Goal: Check status: Check status

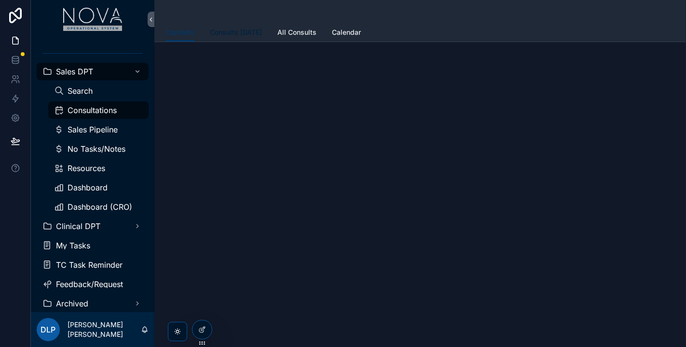
click at [233, 31] on span "Consults [DATE]" at bounding box center [236, 33] width 52 height 10
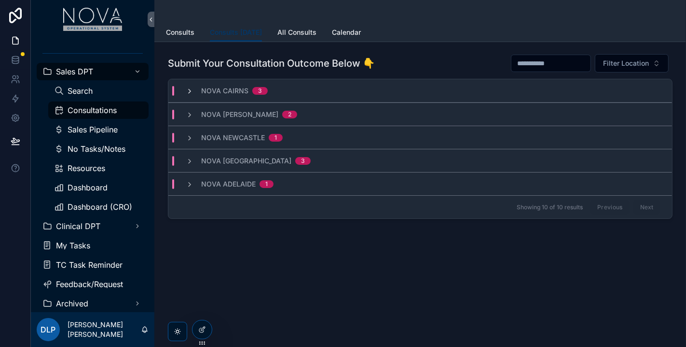
click at [190, 90] on icon "scrollable content" at bounding box center [190, 91] width 8 height 8
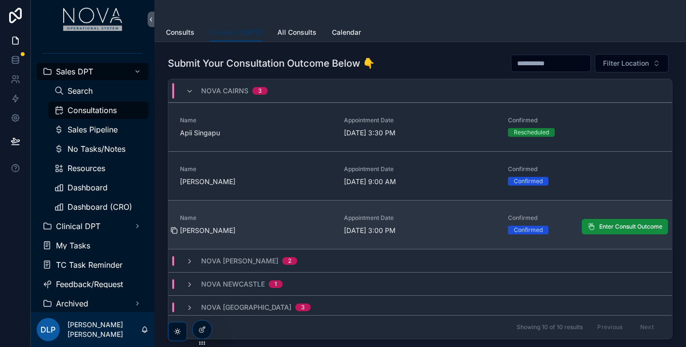
click at [177, 229] on icon "scrollable content" at bounding box center [175, 231] width 4 height 4
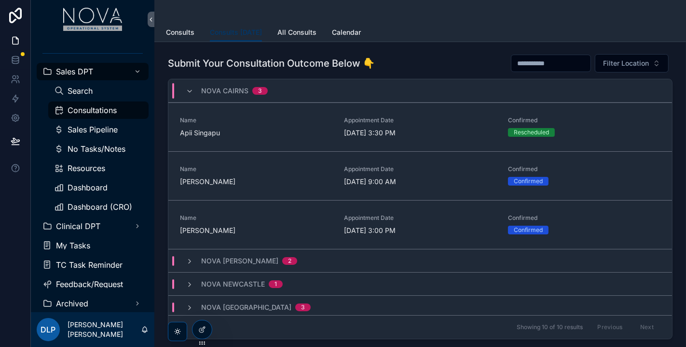
click at [185, 262] on div "Nova [PERSON_NAME] 2" at bounding box center [241, 261] width 135 height 10
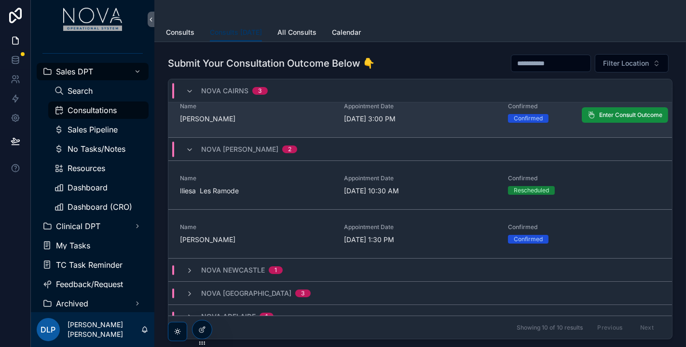
scroll to position [122, 0]
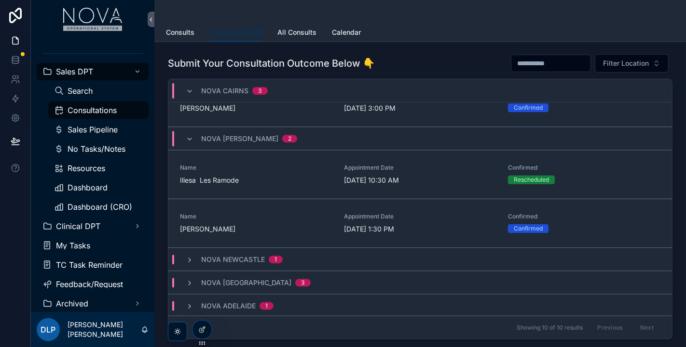
click at [189, 264] on div "Nova Newcastle 1" at bounding box center [420, 258] width 504 height 23
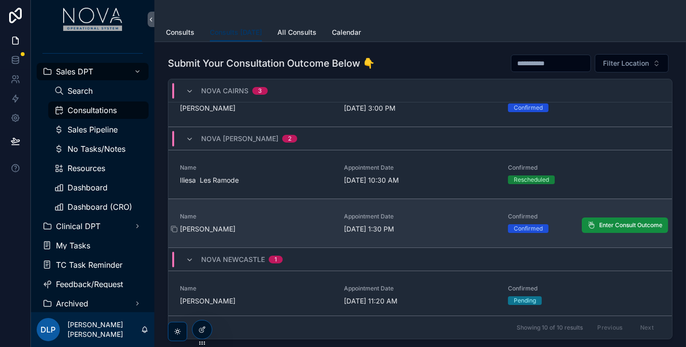
scroll to position [171, 0]
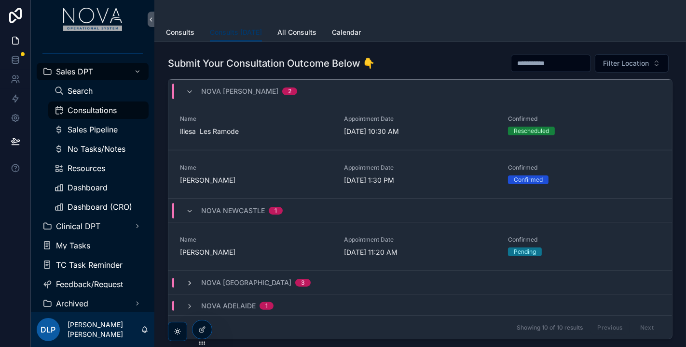
click at [187, 281] on icon "scrollable content" at bounding box center [190, 283] width 8 height 8
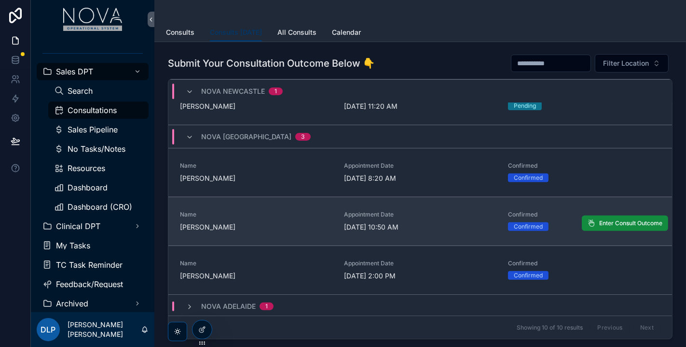
scroll to position [72, 0]
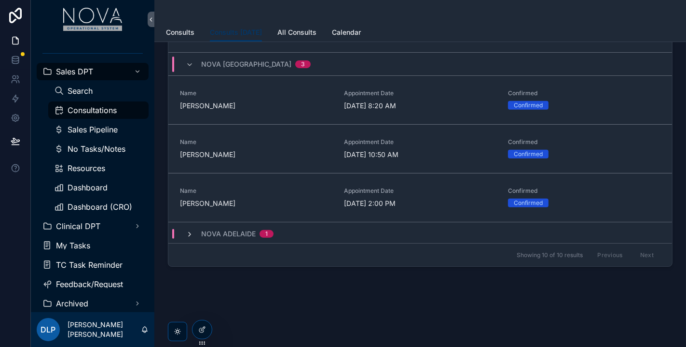
click at [192, 233] on icon "scrollable content" at bounding box center [190, 234] width 8 height 8
click at [193, 230] on icon "scrollable content" at bounding box center [190, 234] width 8 height 8
click at [189, 234] on icon "scrollable content" at bounding box center [190, 234] width 8 height 8
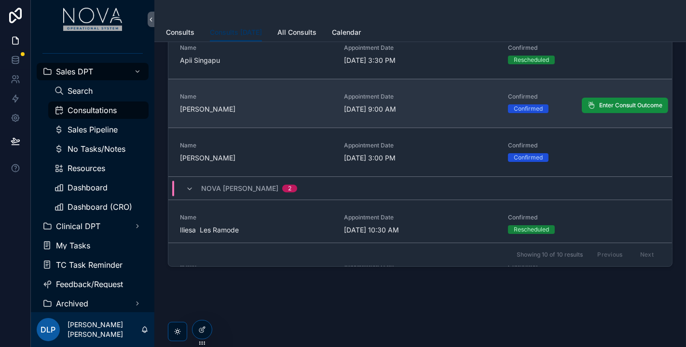
scroll to position [0, 0]
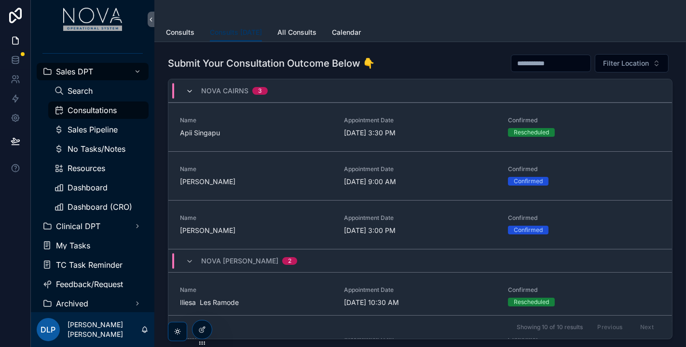
click at [187, 91] on icon "scrollable content" at bounding box center [190, 91] width 8 height 8
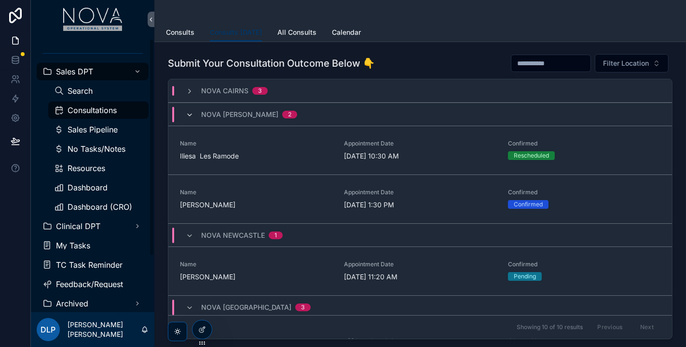
click at [189, 113] on icon "scrollable content" at bounding box center [190, 115] width 8 height 8
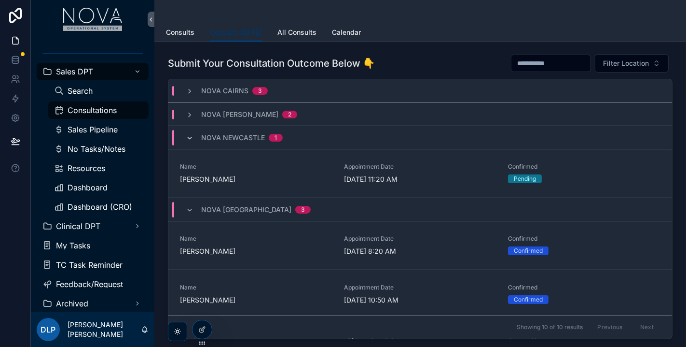
click at [190, 137] on icon "scrollable content" at bounding box center [190, 138] width 8 height 8
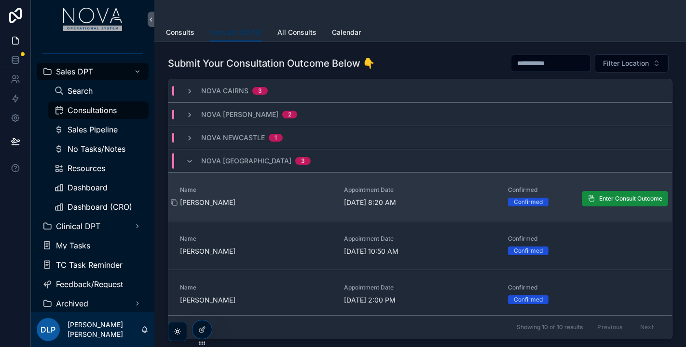
scroll to position [54, 0]
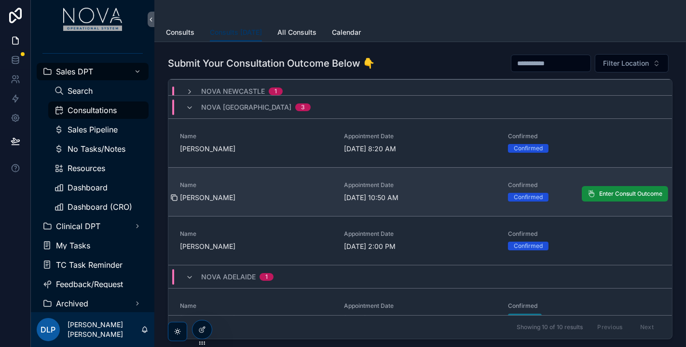
click at [174, 196] on icon "scrollable content" at bounding box center [174, 198] width 8 height 8
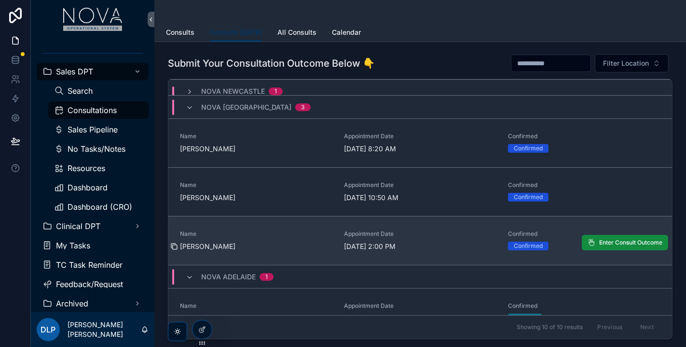
click at [176, 244] on icon "scrollable content" at bounding box center [174, 246] width 8 height 8
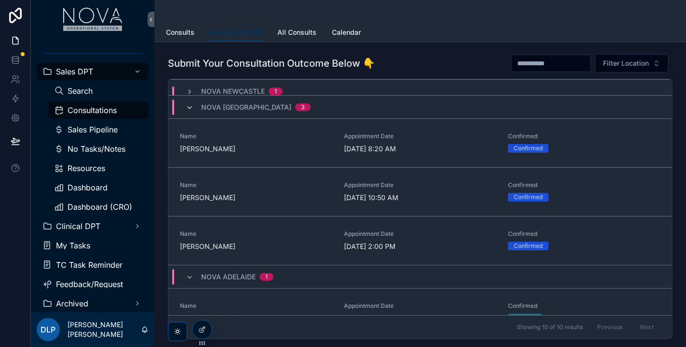
click at [190, 104] on icon "scrollable content" at bounding box center [190, 108] width 8 height 8
